Goal: Browse casually: Explore the website without a specific task or goal

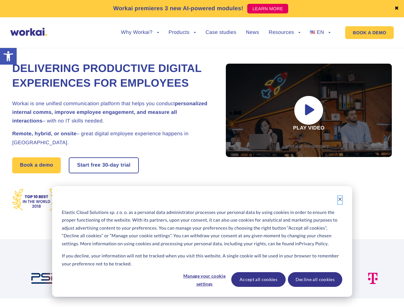
click at [340, 200] on icon "Dismiss cookie banner" at bounding box center [339, 199] width 4 height 4
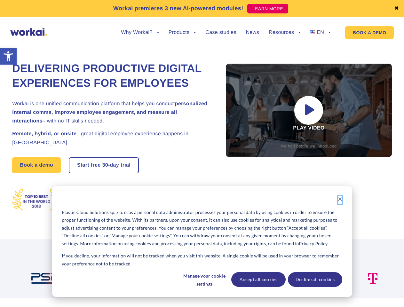
click at [204, 279] on img at bounding box center [208, 278] width 59 height 11
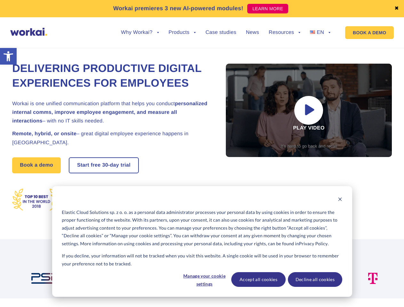
click at [258, 279] on img at bounding box center [272, 278] width 43 height 11
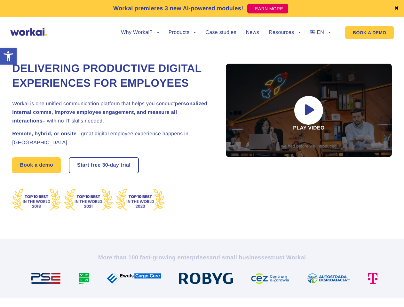
click at [314, 279] on img at bounding box center [331, 278] width 48 height 11
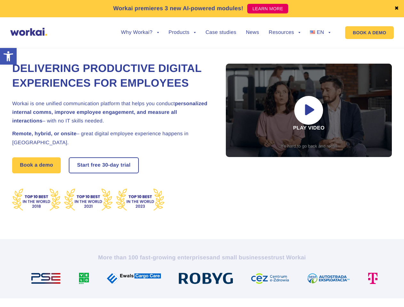
click at [396, 9] on link "✖" at bounding box center [396, 8] width 4 height 5
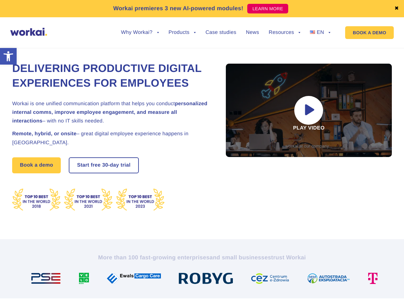
click at [140, 37] on div "Delivering Productive Digital Experiences for Employees Workai is one unified c…" at bounding box center [201, 136] width 379 height 205
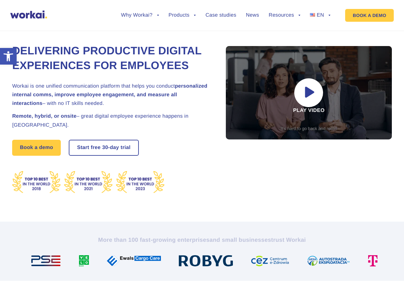
click at [140, 33] on div "Delivering Productive Digital Experiences for Employees Workai is one unified c…" at bounding box center [201, 118] width 379 height 205
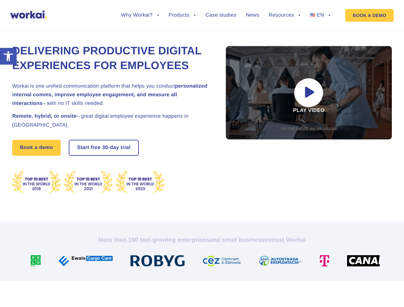
click at [182, 37] on div "Delivering Productive Digital Experiences for Employees Workai is one unified c…" at bounding box center [201, 118] width 379 height 205
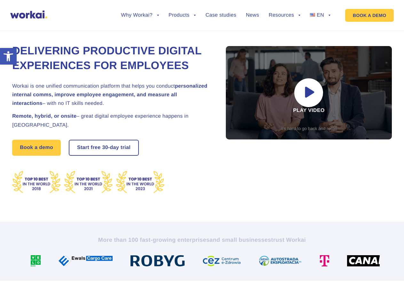
click at [284, 37] on div "Delivering Productive Digital Experiences for Employees Workai is one unified c…" at bounding box center [201, 118] width 379 height 205
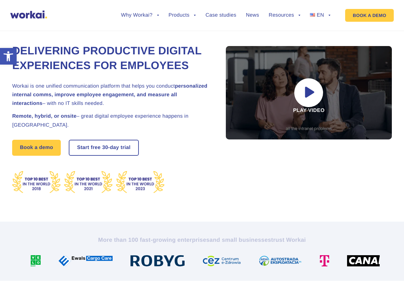
click at [284, 33] on div "Delivering Productive Digital Experiences for Employees Workai is one unified c…" at bounding box center [201, 118] width 379 height 205
